Goal: Find specific page/section: Find specific page/section

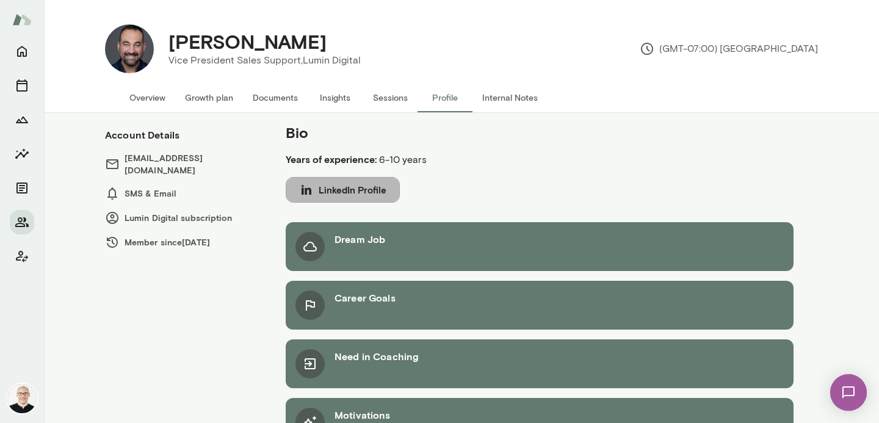
click at [333, 187] on button "LinkedIn Profile" at bounding box center [343, 190] width 114 height 26
click at [244, 45] on h4 "[PERSON_NAME]" at bounding box center [247, 41] width 158 height 23
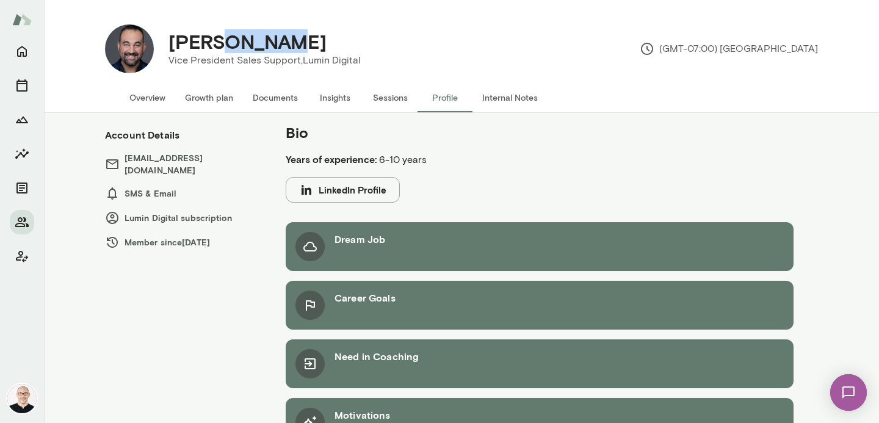
click at [244, 45] on h4 "[PERSON_NAME]" at bounding box center [247, 41] width 158 height 23
copy h4 "[PERSON_NAME]"
click at [504, 100] on button "Internal Notes" at bounding box center [509, 97] width 75 height 29
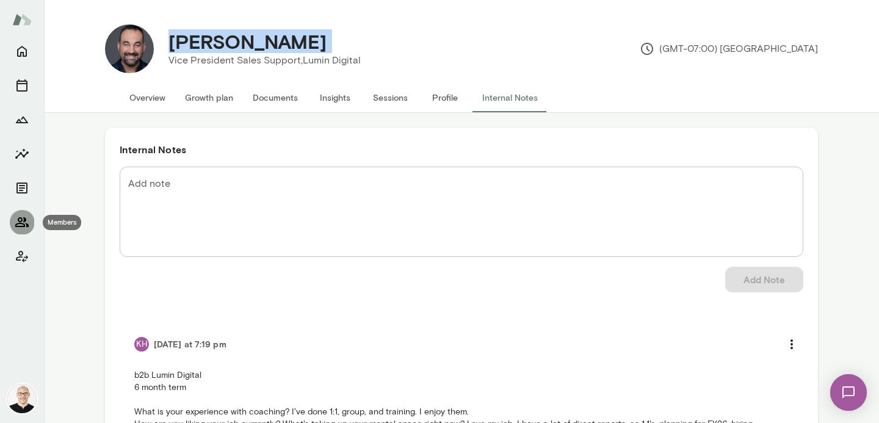
click at [19, 220] on icon "Members" at bounding box center [21, 222] width 13 height 10
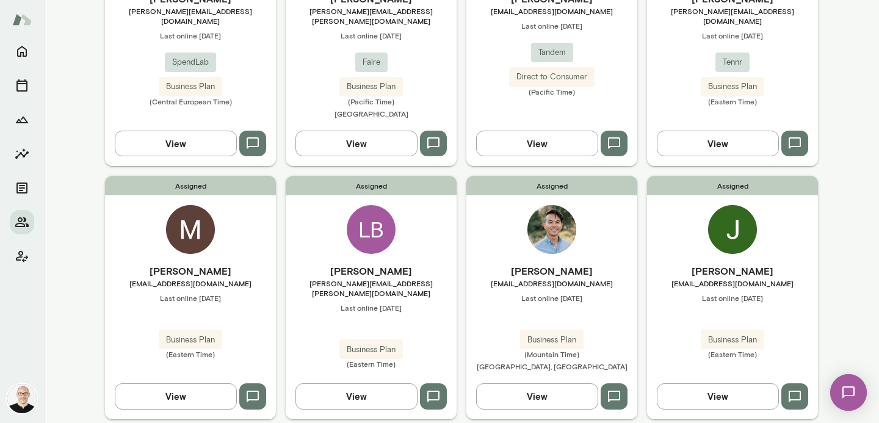
scroll to position [996, 0]
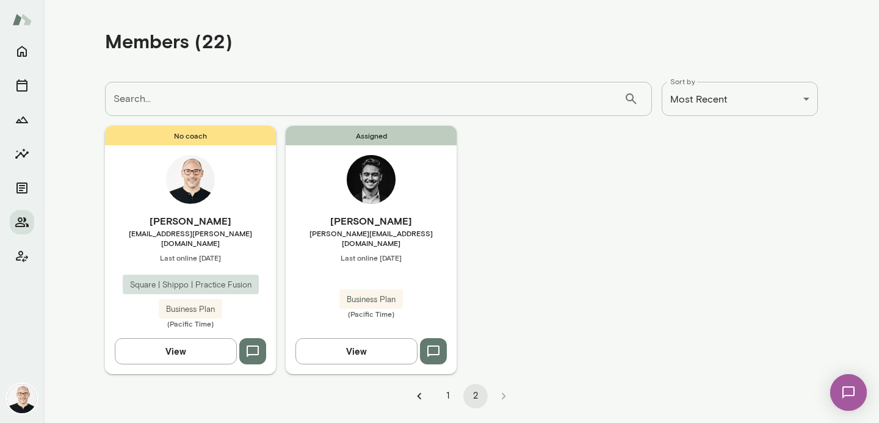
click at [449, 384] on button "1" at bounding box center [447, 396] width 24 height 24
